Goal: Understand process/instructions: Learn how to perform a task or action

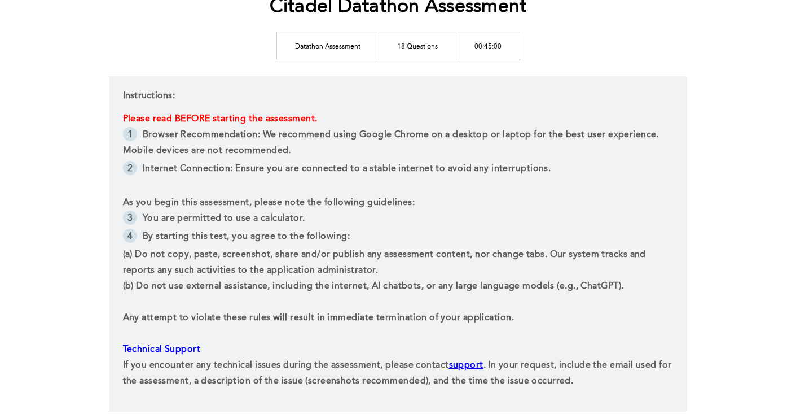
scroll to position [156, 0]
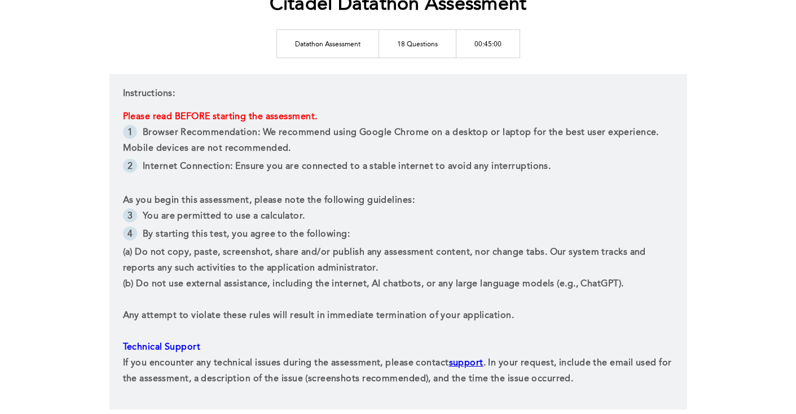
click at [292, 234] on span "By starting this test, you agree to the following:" at bounding box center [246, 234] width 207 height 9
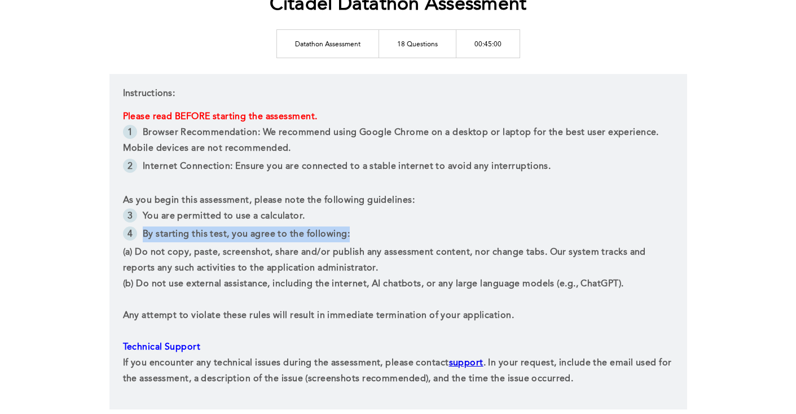
click at [292, 234] on span "By starting this test, you agree to the following:" at bounding box center [246, 234] width 207 height 9
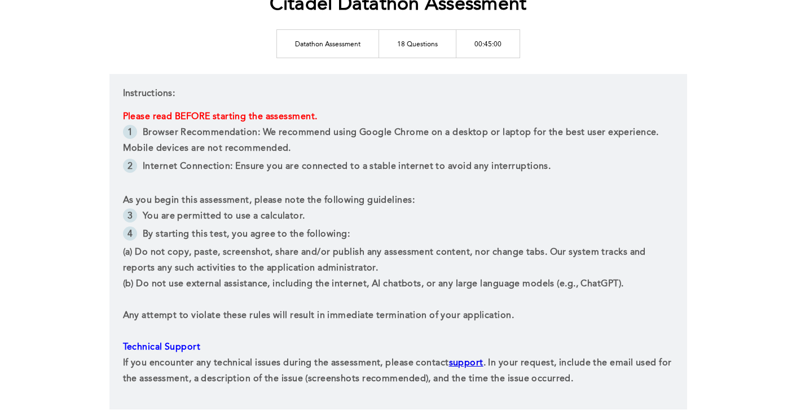
click at [306, 253] on span "(a) Do not copy, paste, screenshot, share and/or publish any assessment content…" at bounding box center [386, 260] width 526 height 25
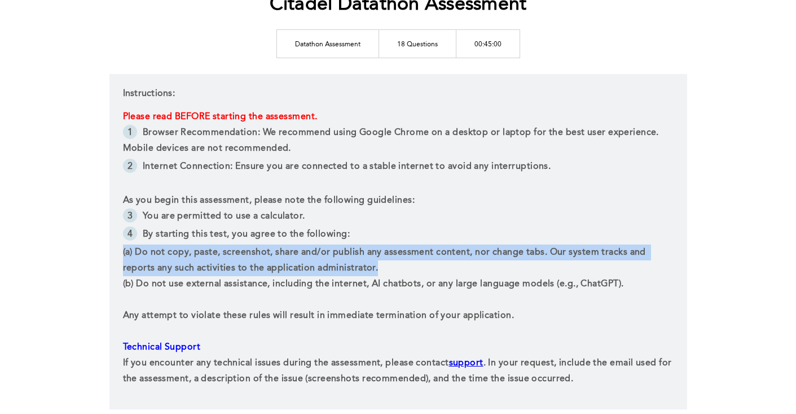
click at [306, 253] on span "(a) Do not copy, paste, screenshot, share and/or publish any assessment content…" at bounding box center [386, 260] width 526 height 25
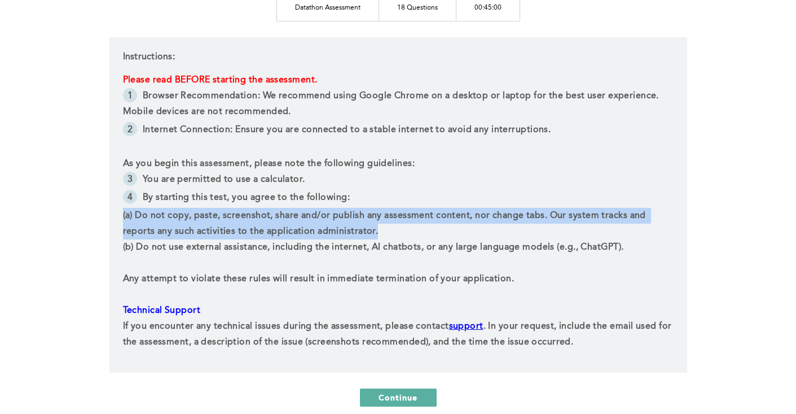
scroll to position [195, 0]
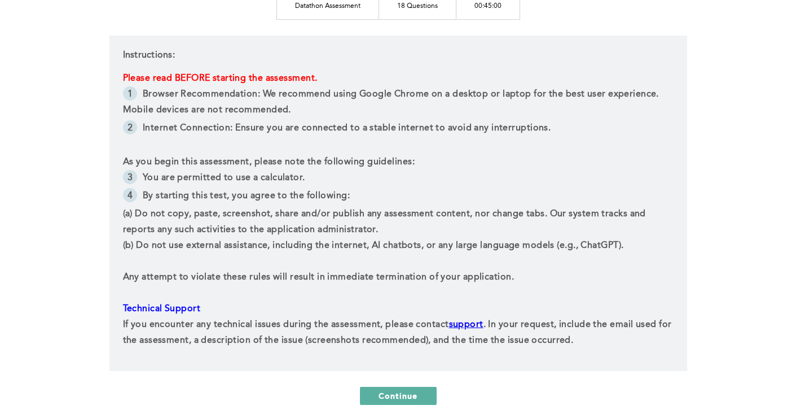
click at [306, 285] on p at bounding box center [398, 293] width 551 height 16
click at [306, 282] on p "﻿Any attempt to violate these rules will result in immediate termination of you…" at bounding box center [398, 277] width 551 height 16
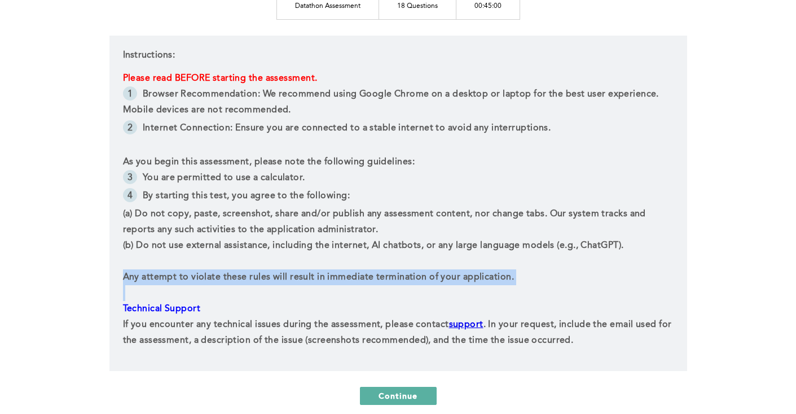
click at [306, 282] on p "﻿Any attempt to violate these rules will result in immediate termination of you…" at bounding box center [398, 277] width 551 height 16
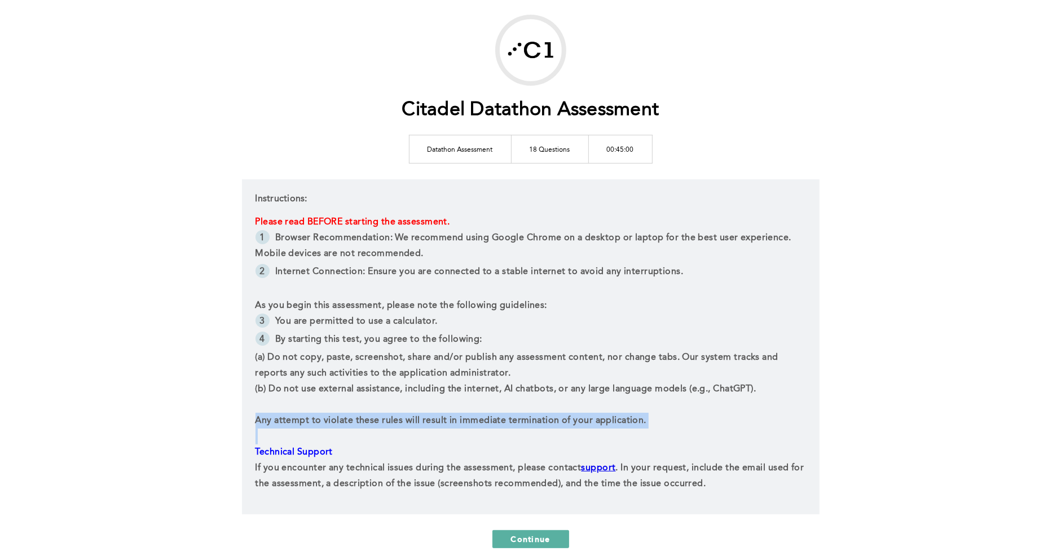
scroll to position [38, 0]
